Goal: Information Seeking & Learning: Learn about a topic

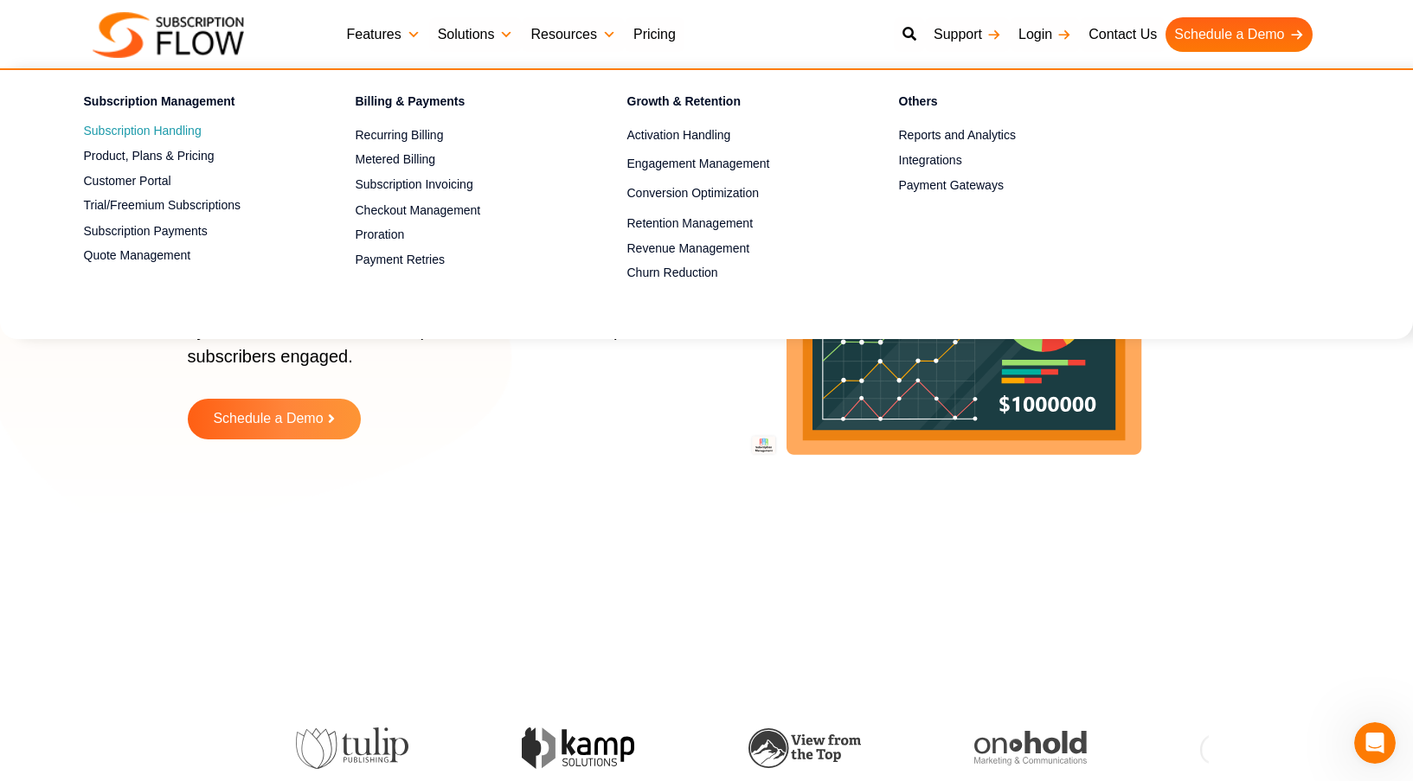
click at [171, 128] on link "Subscription Handling" at bounding box center [189, 131] width 211 height 21
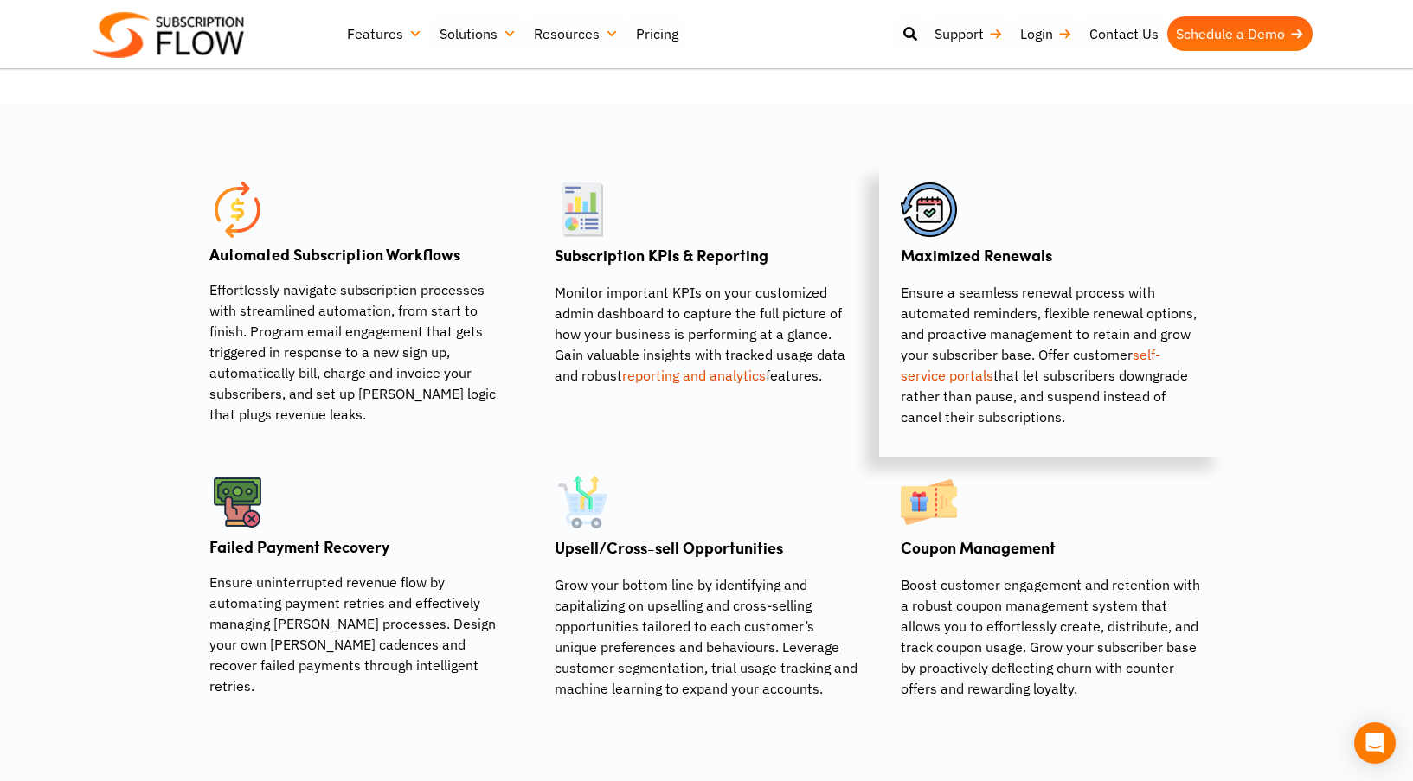
scroll to position [1074, 0]
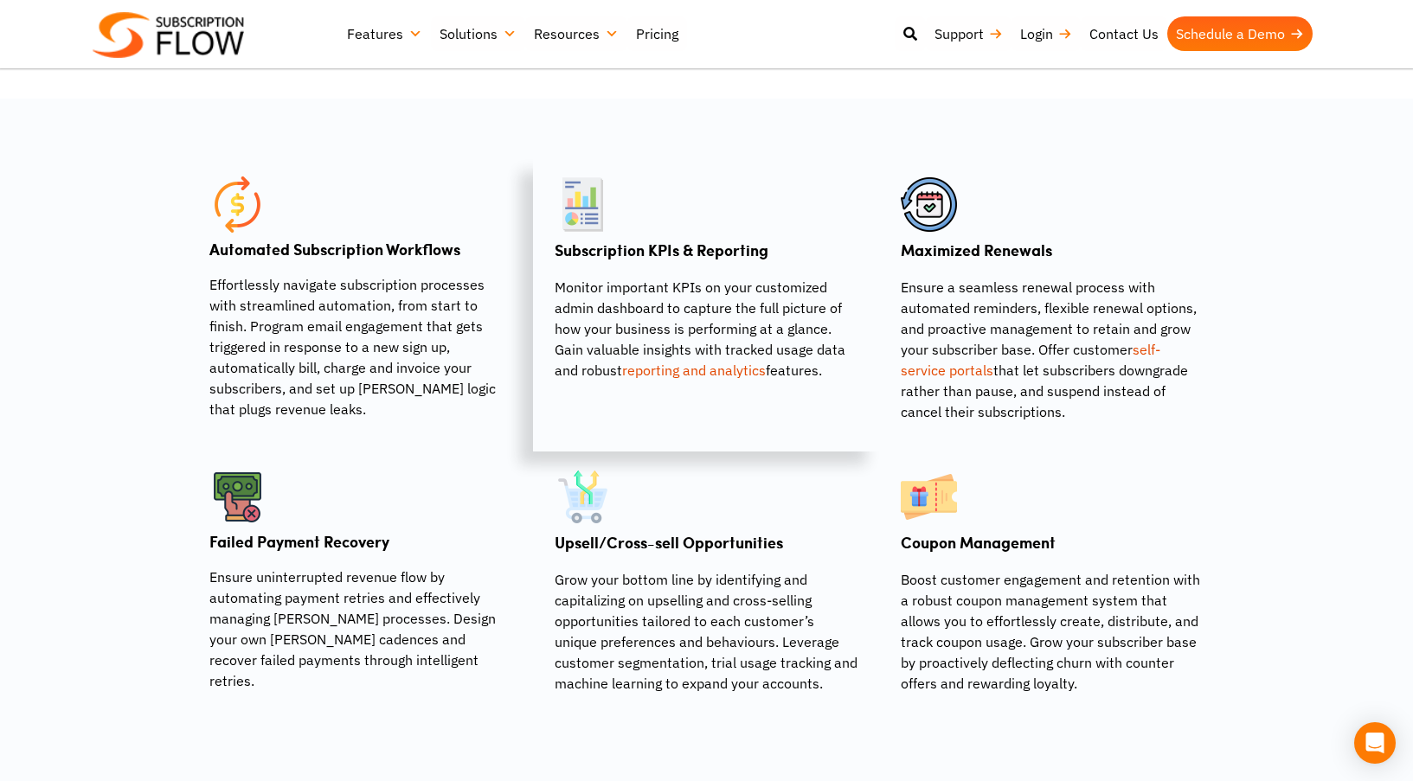
click at [755, 370] on link "reporting and analytics" at bounding box center [694, 370] width 144 height 17
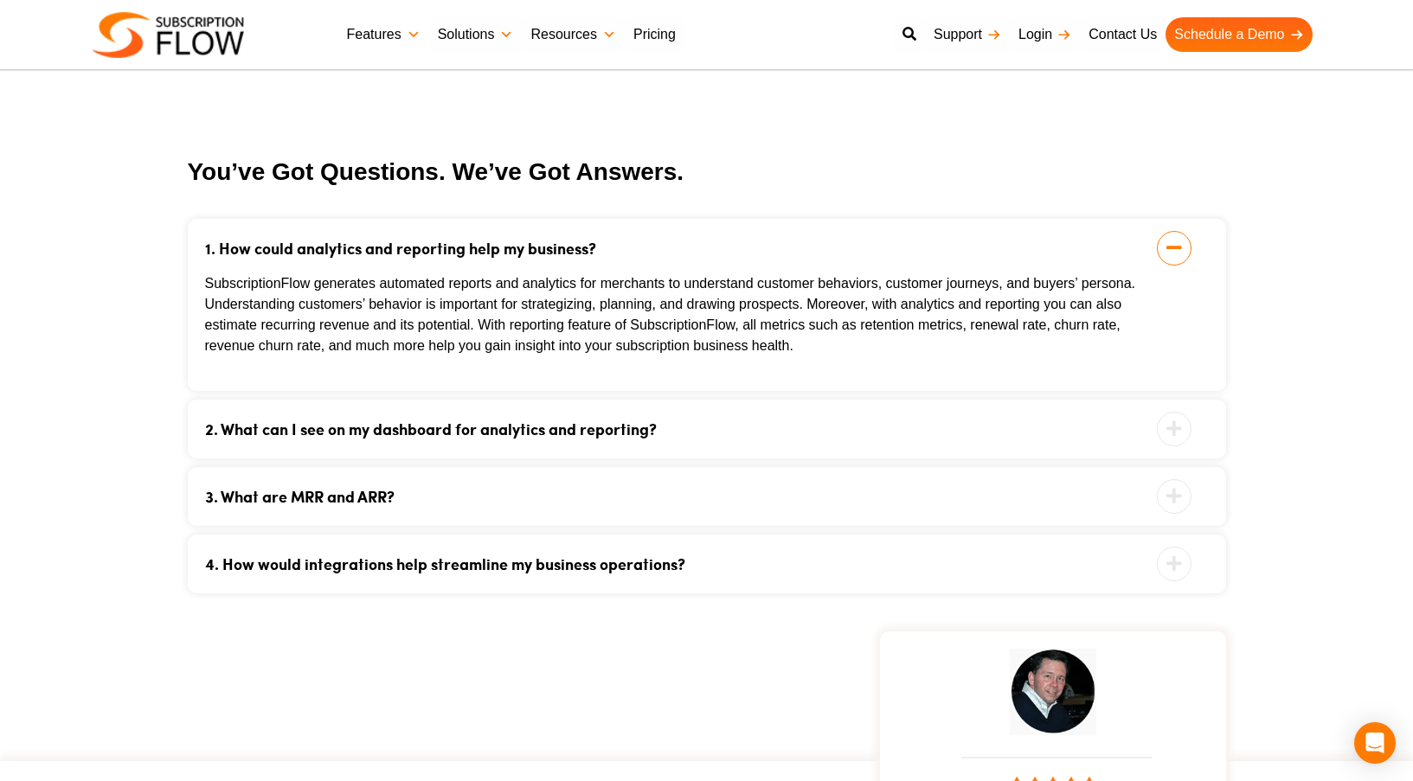
scroll to position [3026, 0]
click at [655, 420] on link "2. What can I see on my dashboard for analytics and reporting?" at bounding box center [685, 428] width 960 height 16
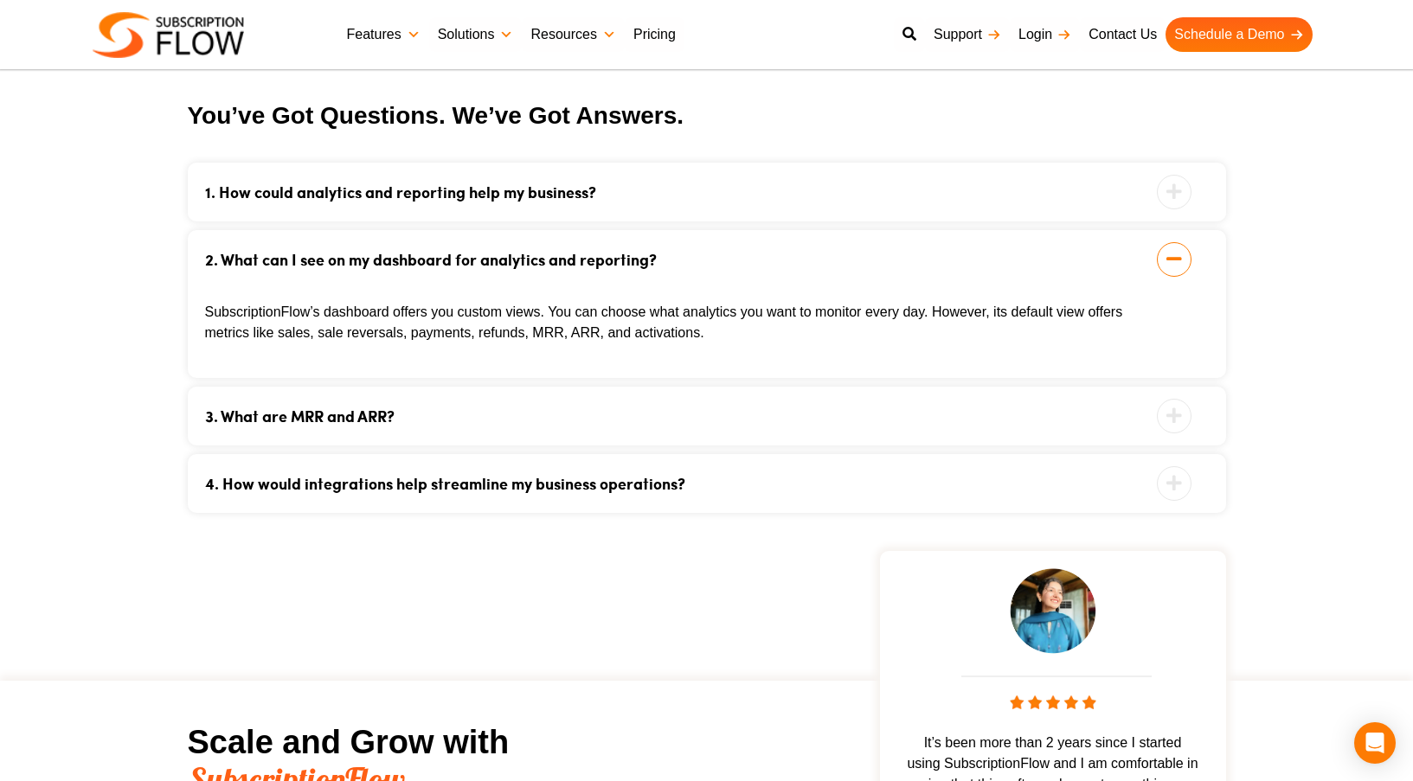
scroll to position [3081, 0]
click at [631, 424] on div "3. What are MRR and ARR? MRR stands for Monthly Recurring Revenue. It entails t…" at bounding box center [707, 415] width 1038 height 59
click at [411, 407] on link "3. What are MRR and ARR?" at bounding box center [685, 415] width 960 height 16
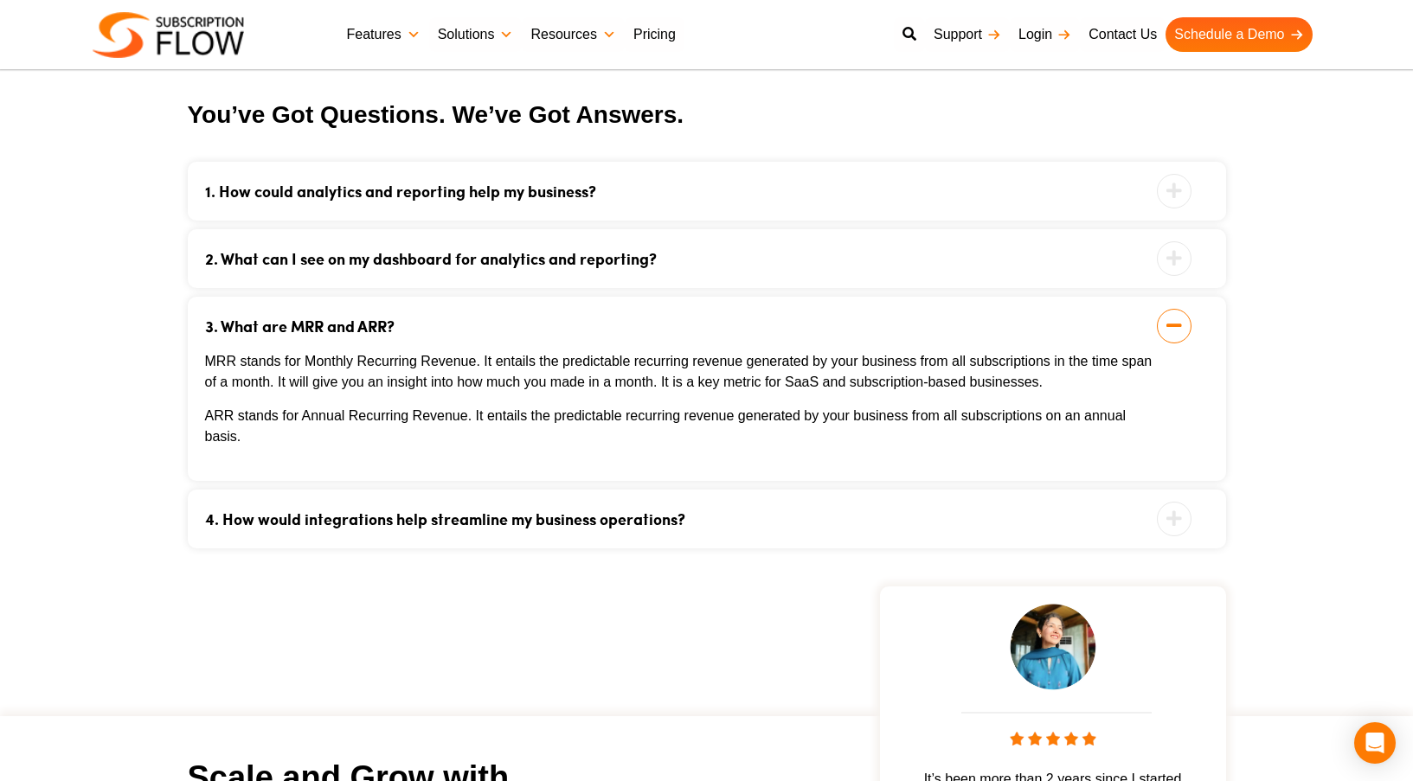
click at [461, 522] on link "4. How would integrations help streamline my business operations?" at bounding box center [685, 519] width 960 height 16
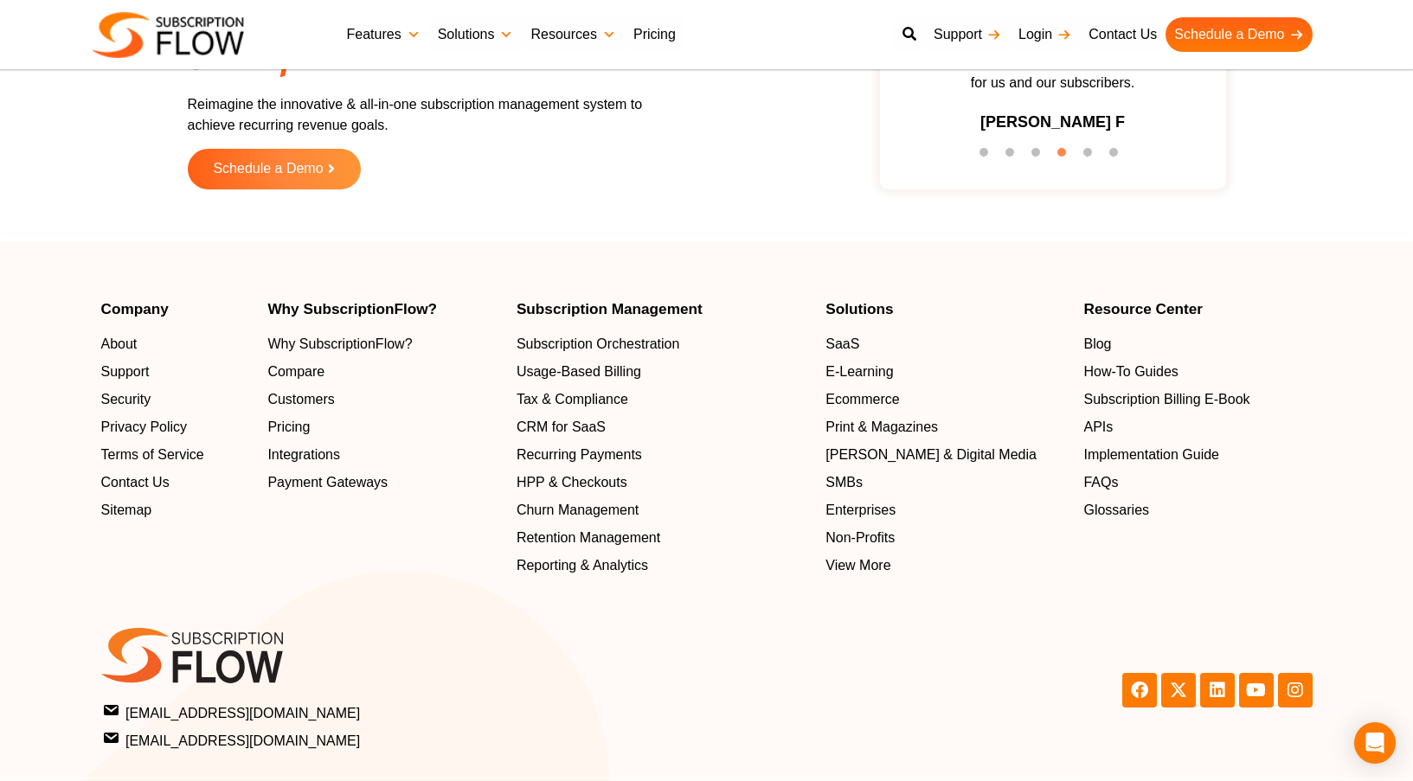
scroll to position [3884, 0]
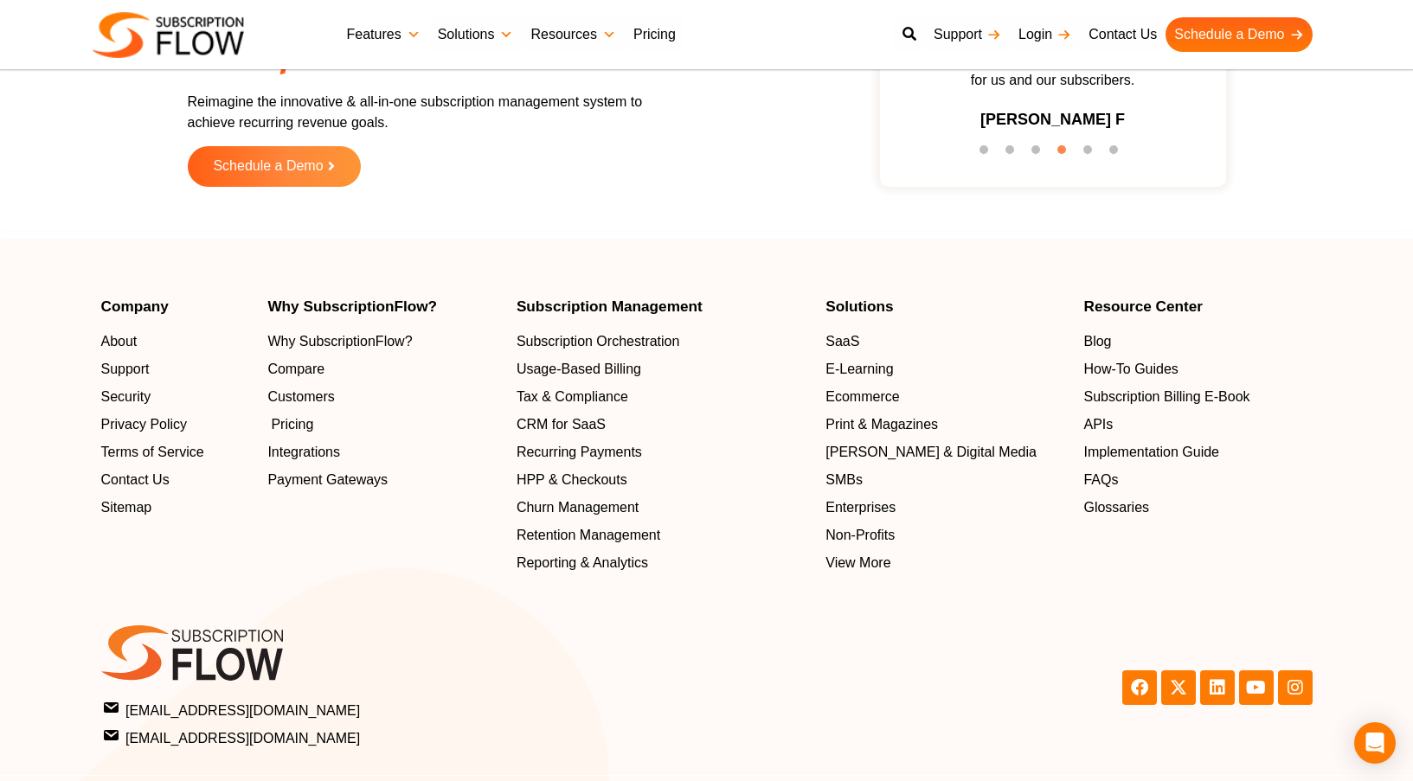
click at [305, 426] on span "Pricing" at bounding box center [292, 424] width 42 height 21
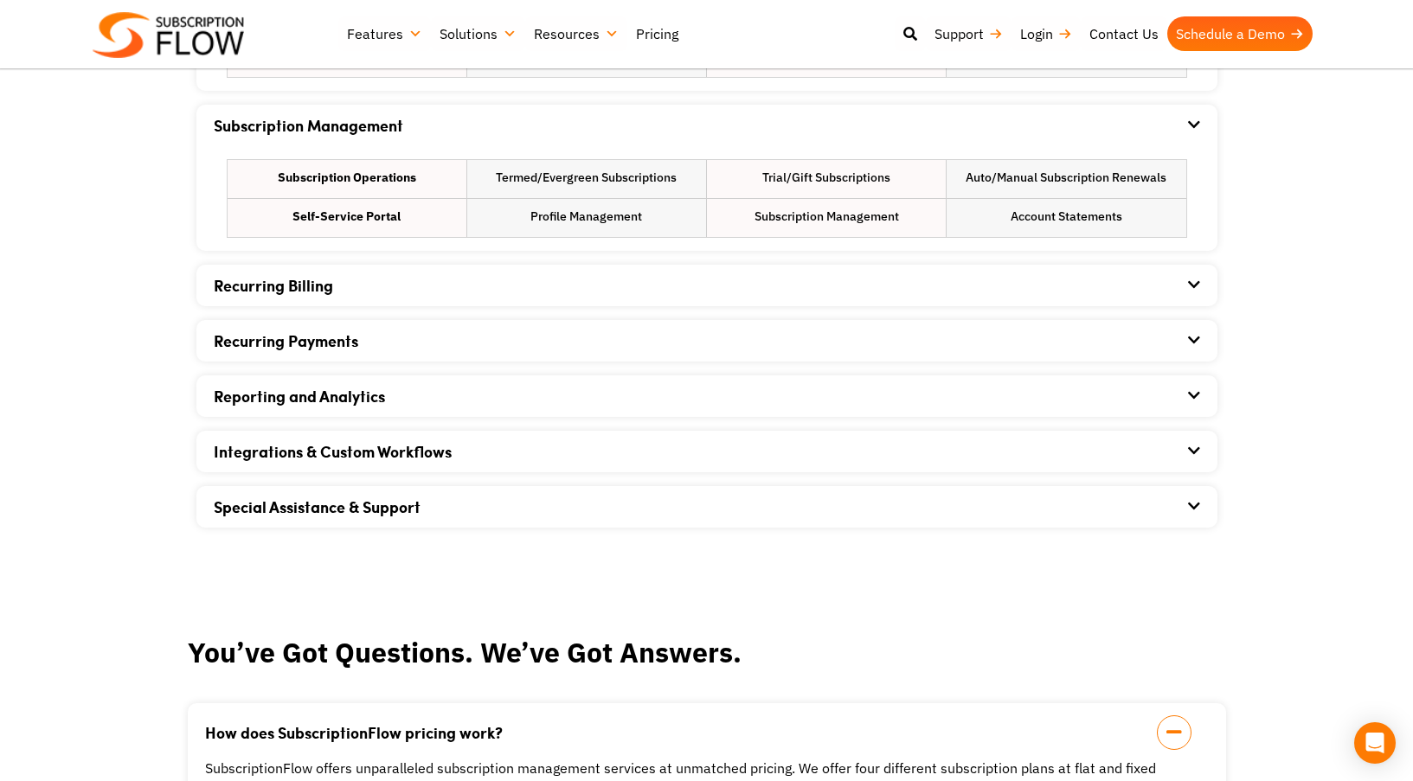
scroll to position [1224, 0]
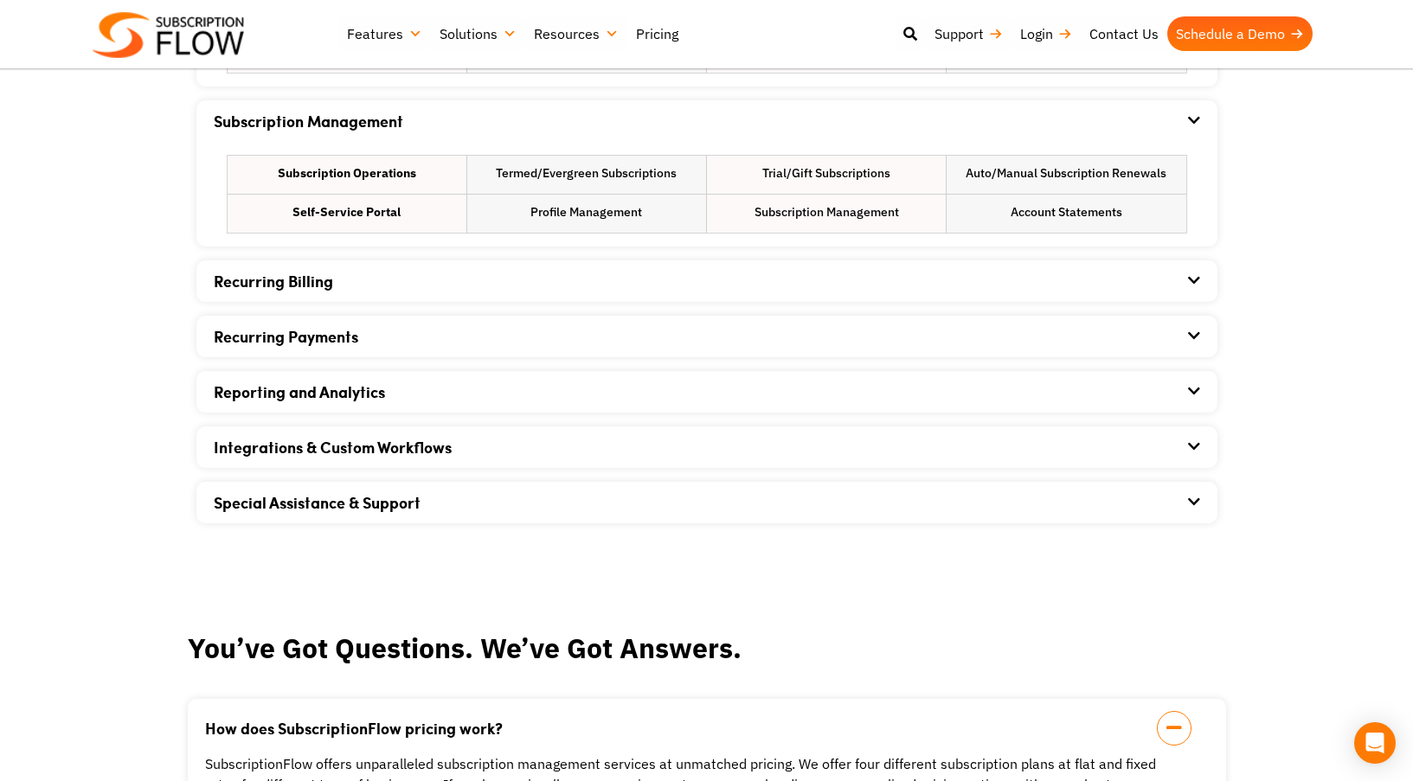
click at [680, 392] on div "Reporting and Analytics" at bounding box center [707, 392] width 986 height 42
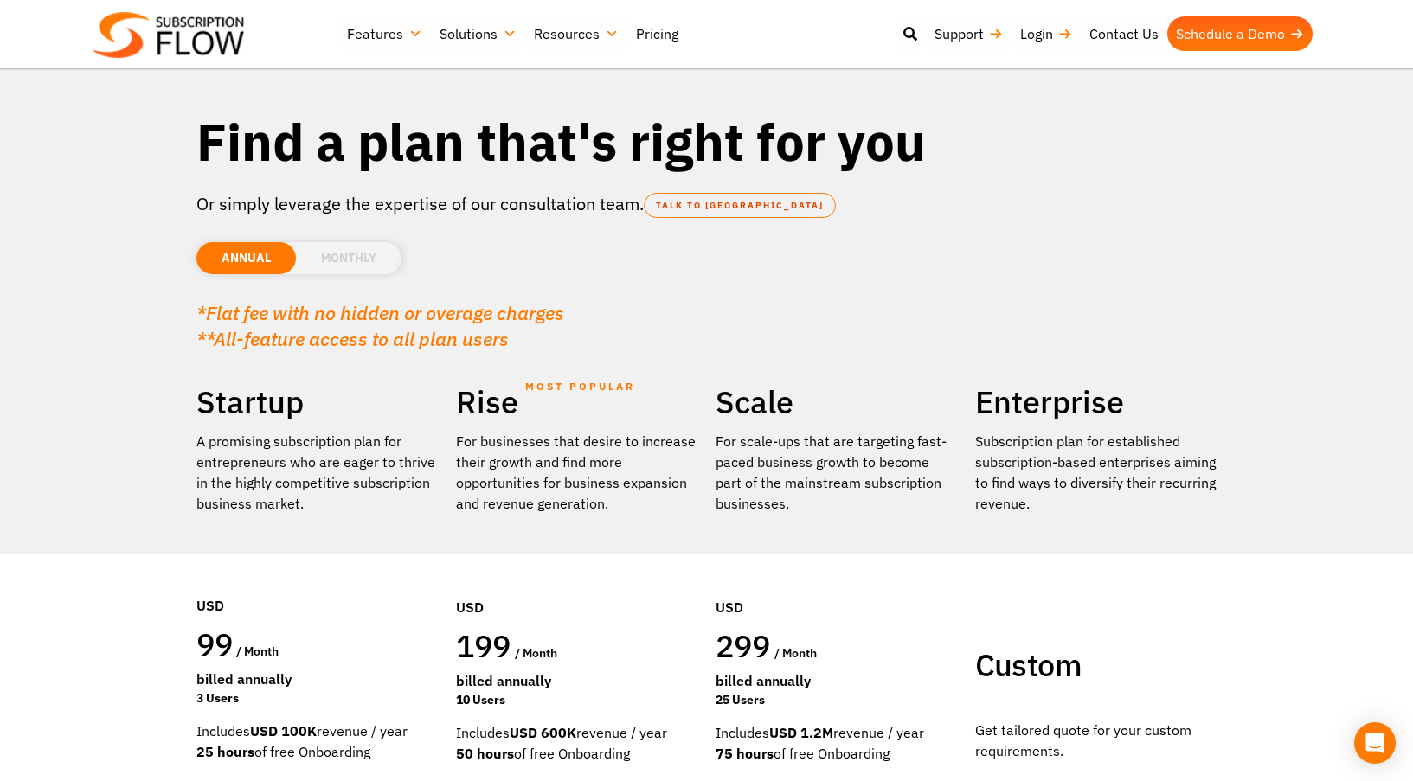
scroll to position [0, 0]
